Goal: Task Accomplishment & Management: Complete application form

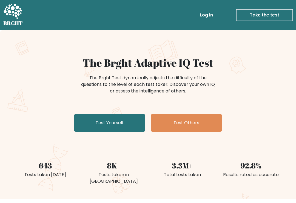
click at [125, 120] on link "Test Yourself" at bounding box center [109, 123] width 71 height 18
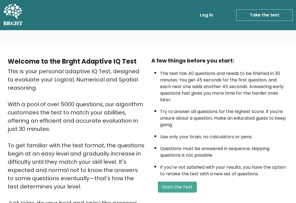
click at [182, 193] on button "Start the Test" at bounding box center [177, 187] width 39 height 11
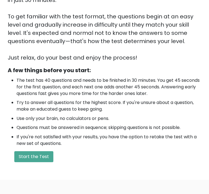
click at [39, 157] on button "Start the Test" at bounding box center [33, 157] width 39 height 11
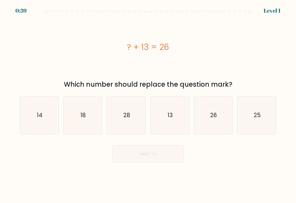
click at [176, 120] on icon "13" at bounding box center [170, 115] width 38 height 38
click at [148, 104] on input "d. 13" at bounding box center [148, 103] width 0 height 3
radio input "true"
click at [168, 155] on button "Next" at bounding box center [148, 154] width 71 height 18
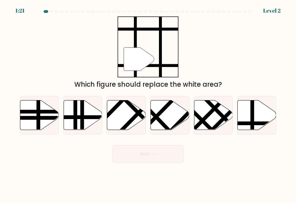
click at [246, 124] on icon at bounding box center [257, 115] width 39 height 30
click at [148, 104] on input "f." at bounding box center [148, 103] width 0 height 3
radio input "true"
click at [168, 158] on button "Next" at bounding box center [148, 154] width 71 height 18
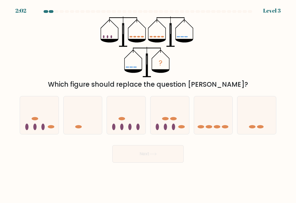
click at [213, 128] on icon at bounding box center [213, 115] width 39 height 32
click at [148, 104] on input "e." at bounding box center [148, 103] width 0 height 3
radio input "true"
click at [162, 155] on button "Next" at bounding box center [148, 154] width 71 height 18
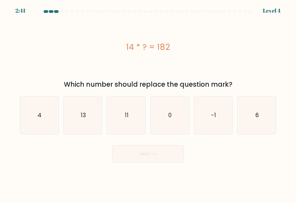
click at [85, 116] on text "13" at bounding box center [83, 115] width 5 height 8
click at [148, 104] on input "b. 13" at bounding box center [148, 103] width 0 height 3
radio input "true"
click at [134, 153] on button "Next" at bounding box center [148, 154] width 71 height 18
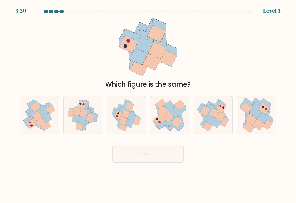
click at [251, 125] on icon at bounding box center [251, 120] width 12 height 12
click at [148, 104] on input "f." at bounding box center [148, 103] width 0 height 3
radio input "true"
click at [171, 152] on button "Next" at bounding box center [148, 154] width 71 height 18
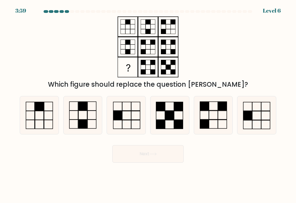
click at [169, 118] on rect at bounding box center [170, 115] width 9 height 9
click at [148, 104] on input "d." at bounding box center [148, 103] width 0 height 3
radio input "true"
click at [214, 120] on icon at bounding box center [214, 115] width 38 height 38
click at [148, 104] on input "e." at bounding box center [148, 103] width 0 height 3
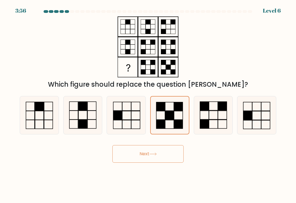
radio input "true"
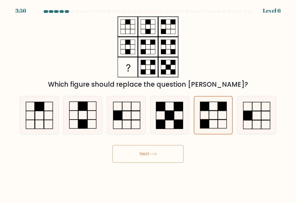
click at [169, 155] on button "Next" at bounding box center [148, 154] width 71 height 18
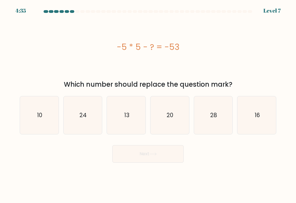
click at [178, 118] on icon "20" at bounding box center [170, 115] width 38 height 38
click at [148, 104] on input "d. 20" at bounding box center [148, 103] width 0 height 3
radio input "true"
click at [167, 157] on button "Next" at bounding box center [148, 154] width 71 height 18
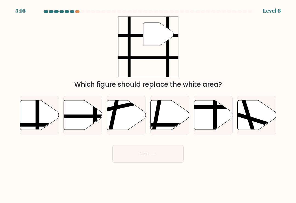
click at [93, 123] on icon at bounding box center [83, 115] width 39 height 30
click at [148, 104] on input "b." at bounding box center [148, 103] width 0 height 3
radio input "true"
click at [168, 155] on button "Next" at bounding box center [148, 154] width 71 height 18
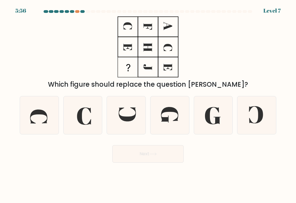
click at [133, 116] on icon at bounding box center [127, 115] width 38 height 38
click at [148, 104] on input "c." at bounding box center [148, 103] width 0 height 3
radio input "true"
click at [166, 152] on button "Next" at bounding box center [148, 154] width 71 height 18
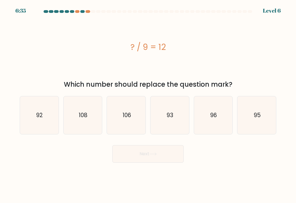
click at [89, 120] on icon "108" at bounding box center [83, 115] width 38 height 38
click at [148, 104] on input "b. 108" at bounding box center [148, 103] width 0 height 3
radio input "true"
click at [169, 161] on button "Next" at bounding box center [148, 154] width 71 height 18
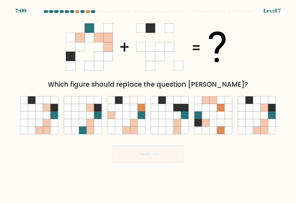
click at [139, 119] on icon at bounding box center [141, 114] width 7 height 7
click at [148, 104] on input "c." at bounding box center [148, 103] width 0 height 3
radio input "true"
click at [166, 155] on button "Next" at bounding box center [148, 154] width 71 height 18
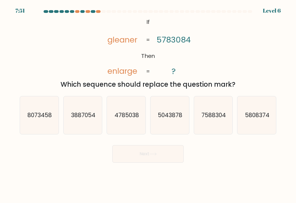
click at [172, 125] on icon "5043878" at bounding box center [170, 115] width 38 height 38
click at [148, 104] on input "d. 5043878" at bounding box center [148, 103] width 0 height 3
radio input "true"
click at [166, 155] on button "Next" at bounding box center [148, 154] width 71 height 18
click at [162, 156] on button "Next" at bounding box center [148, 154] width 71 height 18
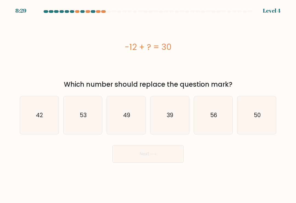
click at [120, 112] on icon "49" at bounding box center [127, 115] width 38 height 38
click at [148, 104] on input "c. 49" at bounding box center [148, 103] width 0 height 3
radio input "true"
click at [164, 154] on button "Next" at bounding box center [148, 154] width 71 height 18
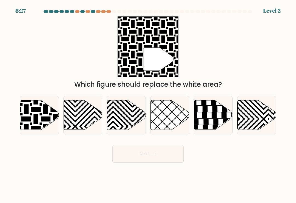
click at [162, 155] on button "Next" at bounding box center [148, 154] width 71 height 18
click at [46, 126] on icon at bounding box center [39, 115] width 39 height 30
click at [148, 104] on input "a." at bounding box center [148, 103] width 0 height 3
radio input "true"
click at [157, 156] on icon at bounding box center [153, 154] width 7 height 3
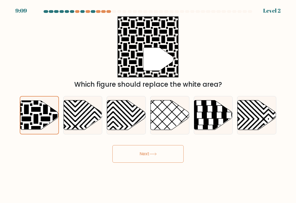
click at [152, 156] on icon at bounding box center [153, 154] width 7 height 3
click at [146, 150] on button "Next" at bounding box center [148, 154] width 71 height 18
click at [149, 156] on button "Next" at bounding box center [148, 154] width 71 height 18
click at [148, 156] on button "Next" at bounding box center [148, 154] width 71 height 18
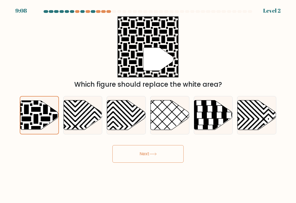
click at [152, 156] on icon at bounding box center [153, 154] width 7 height 3
click at [156, 156] on icon at bounding box center [153, 154] width 7 height 3
click at [154, 151] on button "Next" at bounding box center [148, 154] width 71 height 18
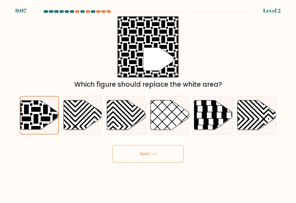
click at [156, 159] on button "Next" at bounding box center [148, 154] width 71 height 18
click at [153, 156] on icon at bounding box center [153, 154] width 7 height 3
click at [149, 158] on button "Next" at bounding box center [148, 154] width 71 height 18
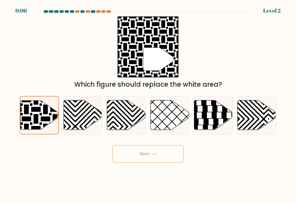
click at [149, 158] on button "Next" at bounding box center [148, 154] width 71 height 18
click at [151, 156] on icon at bounding box center [153, 154] width 7 height 3
click at [149, 157] on button "Next" at bounding box center [148, 154] width 71 height 18
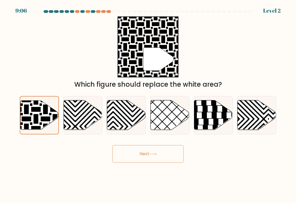
click at [151, 158] on button "Next" at bounding box center [148, 154] width 71 height 18
click at [150, 158] on button "Next" at bounding box center [148, 154] width 71 height 18
click at [154, 154] on button "Next" at bounding box center [148, 154] width 71 height 18
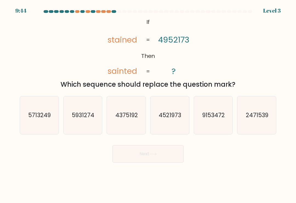
click at [172, 119] on text "4521973" at bounding box center [170, 115] width 23 height 8
click at [148, 104] on input "d. 4521973" at bounding box center [148, 103] width 0 height 3
radio input "true"
click at [168, 156] on button "Next" at bounding box center [148, 154] width 71 height 18
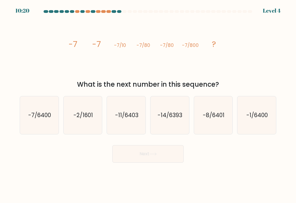
click at [46, 114] on icon "-7/6400" at bounding box center [39, 115] width 38 height 38
click at [148, 104] on input "a. -7/6400" at bounding box center [148, 103] width 0 height 3
radio input "true"
click at [164, 160] on button "Next" at bounding box center [148, 154] width 71 height 18
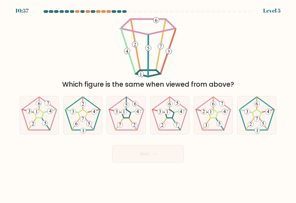
click at [130, 118] on 142 at bounding box center [126, 114] width 9 height 8
click at [148, 104] on input "c." at bounding box center [148, 103] width 0 height 3
radio input "true"
click at [164, 157] on button "Next" at bounding box center [148, 154] width 71 height 18
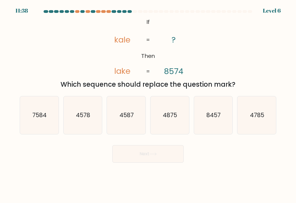
click at [216, 128] on icon "8457" at bounding box center [214, 115] width 38 height 38
click at [148, 104] on input "e. 8457" at bounding box center [148, 103] width 0 height 3
radio input "true"
click at [169, 157] on button "Next" at bounding box center [148, 154] width 71 height 18
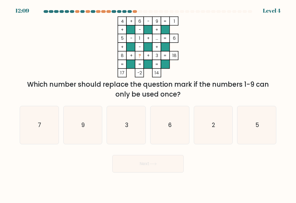
click at [180, 123] on icon "6" at bounding box center [170, 125] width 38 height 38
click at [148, 104] on input "d. 6" at bounding box center [148, 103] width 0 height 3
radio input "true"
click at [172, 160] on button "Next" at bounding box center [148, 164] width 71 height 18
click at [163, 166] on button "Next" at bounding box center [148, 164] width 71 height 18
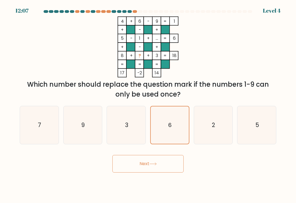
click at [147, 167] on button "Next" at bounding box center [148, 164] width 71 height 18
click at [155, 166] on icon at bounding box center [153, 163] width 7 height 3
click at [151, 166] on icon at bounding box center [153, 163] width 7 height 3
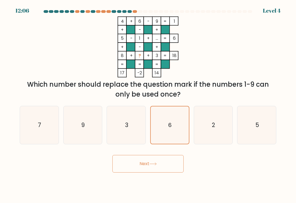
click at [143, 169] on button "Next" at bounding box center [148, 164] width 71 height 18
click at [142, 169] on button "Next" at bounding box center [148, 164] width 71 height 18
click at [146, 172] on button "Next" at bounding box center [148, 164] width 71 height 18
click at [143, 170] on button "Next" at bounding box center [148, 164] width 71 height 18
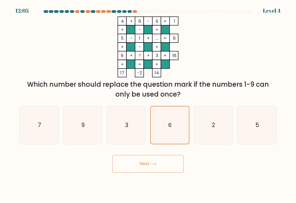
click at [143, 170] on button "Next" at bounding box center [148, 164] width 71 height 18
click at [142, 165] on button "Next" at bounding box center [148, 164] width 71 height 18
click at [149, 167] on button "Next" at bounding box center [148, 164] width 71 height 18
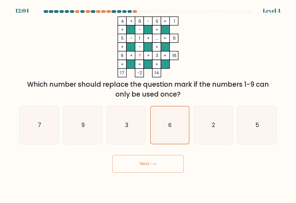
click at [153, 163] on button "Next" at bounding box center [148, 164] width 71 height 18
click at [161, 161] on button "Next" at bounding box center [148, 164] width 71 height 18
click at [161, 160] on button "Next" at bounding box center [148, 164] width 71 height 18
click at [162, 158] on button "Next" at bounding box center [148, 164] width 71 height 18
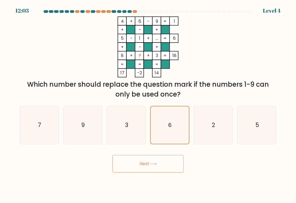
click at [162, 158] on button "Next" at bounding box center [148, 164] width 71 height 18
click at [162, 162] on button "Next" at bounding box center [148, 164] width 71 height 18
click at [161, 163] on button "Next" at bounding box center [148, 164] width 71 height 18
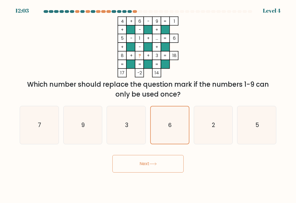
click at [159, 163] on button "Next" at bounding box center [148, 164] width 71 height 18
click at [161, 164] on button "Next" at bounding box center [148, 164] width 71 height 18
click at [159, 163] on button "Next" at bounding box center [148, 164] width 71 height 18
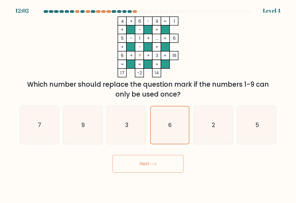
click at [159, 163] on button "Next" at bounding box center [148, 164] width 71 height 18
click at [158, 164] on button "Next" at bounding box center [148, 164] width 71 height 18
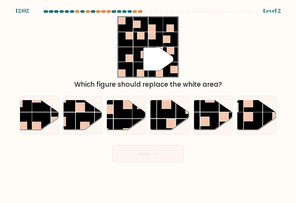
click at [162, 163] on button "Next" at bounding box center [148, 154] width 71 height 18
click at [127, 117] on rect at bounding box center [123, 109] width 19 height 19
click at [148, 104] on input "c." at bounding box center [148, 103] width 0 height 3
radio input "true"
click at [168, 159] on button "Next" at bounding box center [148, 154] width 71 height 18
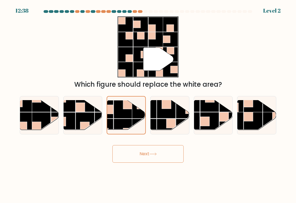
click at [164, 158] on button "Next" at bounding box center [148, 154] width 71 height 18
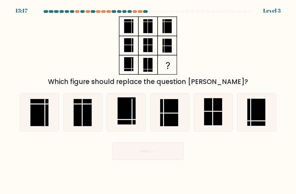
click at [127, 119] on rect at bounding box center [127, 110] width 18 height 27
click at [148, 100] on input "c." at bounding box center [148, 98] width 0 height 3
radio input "true"
click at [163, 153] on button "Next" at bounding box center [148, 151] width 71 height 18
